Goal: Task Accomplishment & Management: Manage account settings

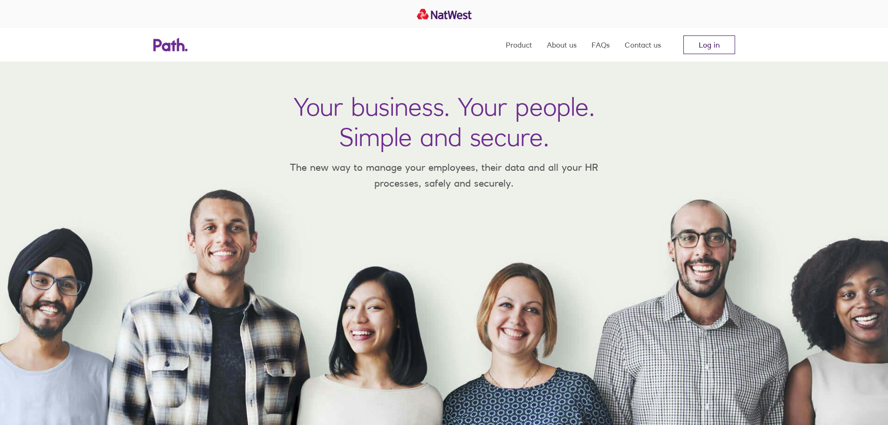
click at [688, 47] on link "Log in" at bounding box center [709, 44] width 52 height 19
click at [722, 34] on nav "Product About us FAQs Contact us Log in" at bounding box center [620, 45] width 229 height 34
click at [712, 44] on link "Log in" at bounding box center [709, 44] width 52 height 19
click at [694, 34] on nav "Product About us FAQs Contact us Log in" at bounding box center [620, 45] width 229 height 34
click at [714, 39] on link "Log in" at bounding box center [709, 44] width 52 height 19
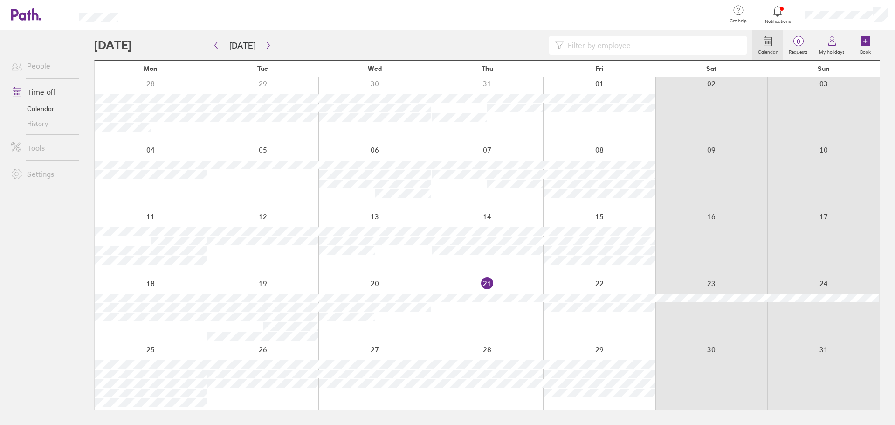
click at [668, 44] on input at bounding box center [652, 45] width 177 height 18
type input "[PERSON_NAME]"
click at [213, 48] on button "button" at bounding box center [216, 45] width 12 height 15
click at [265, 46] on icon "button" at bounding box center [268, 44] width 7 height 7
click at [217, 45] on icon "button" at bounding box center [215, 44] width 7 height 7
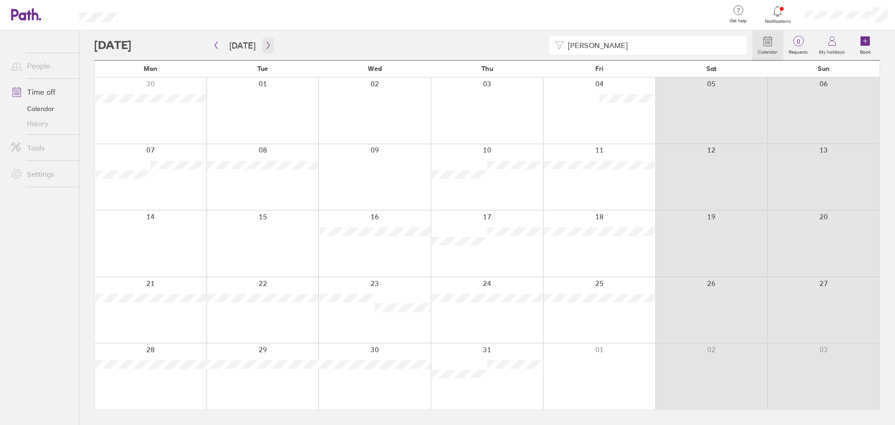
click at [266, 45] on icon "button" at bounding box center [268, 44] width 7 height 7
click at [215, 47] on icon "button" at bounding box center [215, 44] width 7 height 7
click at [267, 43] on icon "button" at bounding box center [268, 44] width 7 height 7
